Goal: Transaction & Acquisition: Purchase product/service

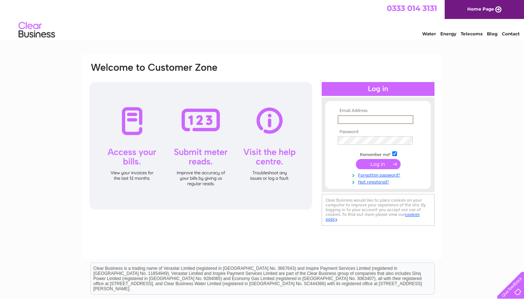
type input "[EMAIL_ADDRESS][DOMAIN_NAME]"
click at [379, 169] on input "submit" at bounding box center [378, 164] width 45 height 10
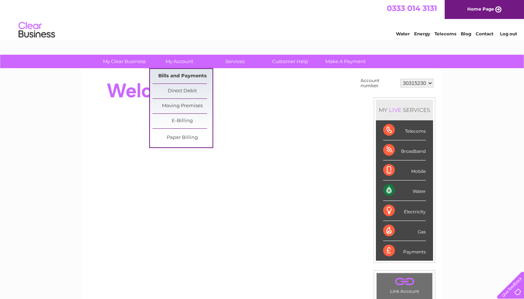
click at [171, 77] on link "Bills and Payments" at bounding box center [183, 76] width 60 height 15
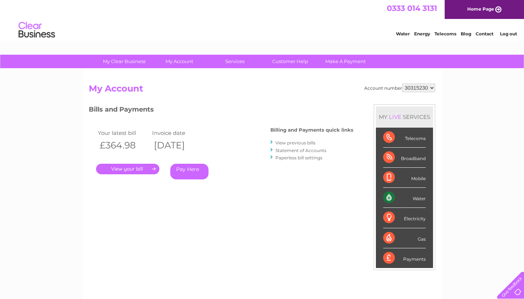
click at [145, 166] on link "." at bounding box center [127, 168] width 63 height 11
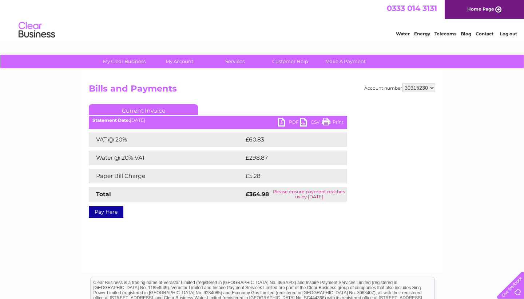
click at [116, 211] on link "Pay Here" at bounding box center [106, 212] width 35 height 12
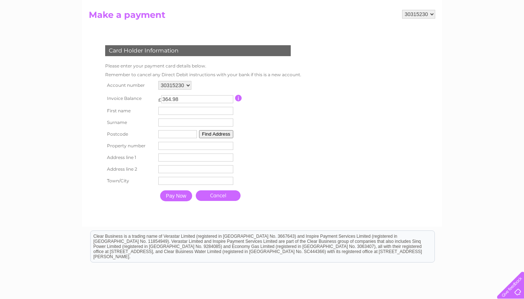
scroll to position [80, 0]
